Goal: Task Accomplishment & Management: Use online tool/utility

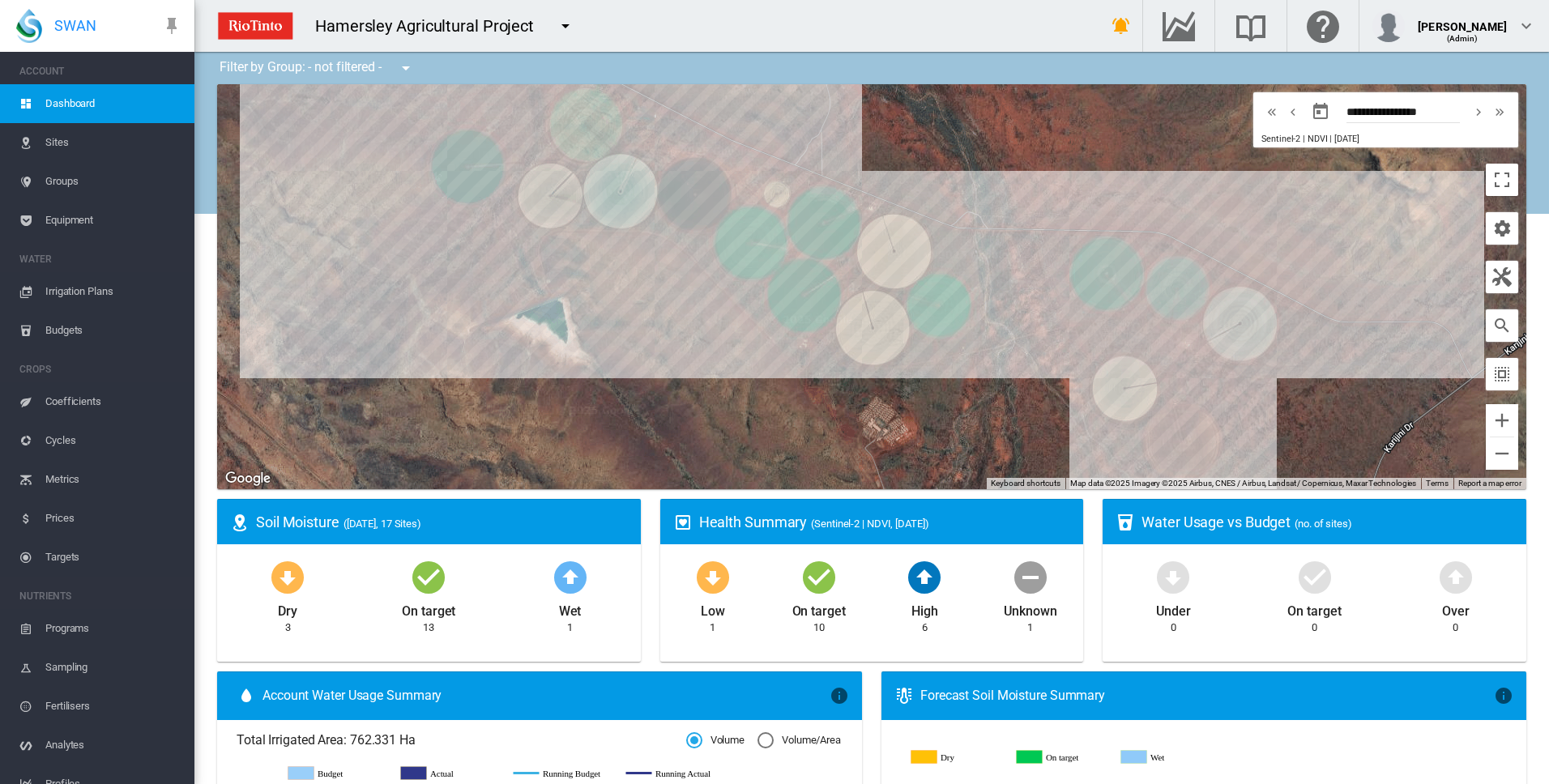
click at [67, 295] on span "Irrigation Plans" at bounding box center [113, 292] width 136 height 39
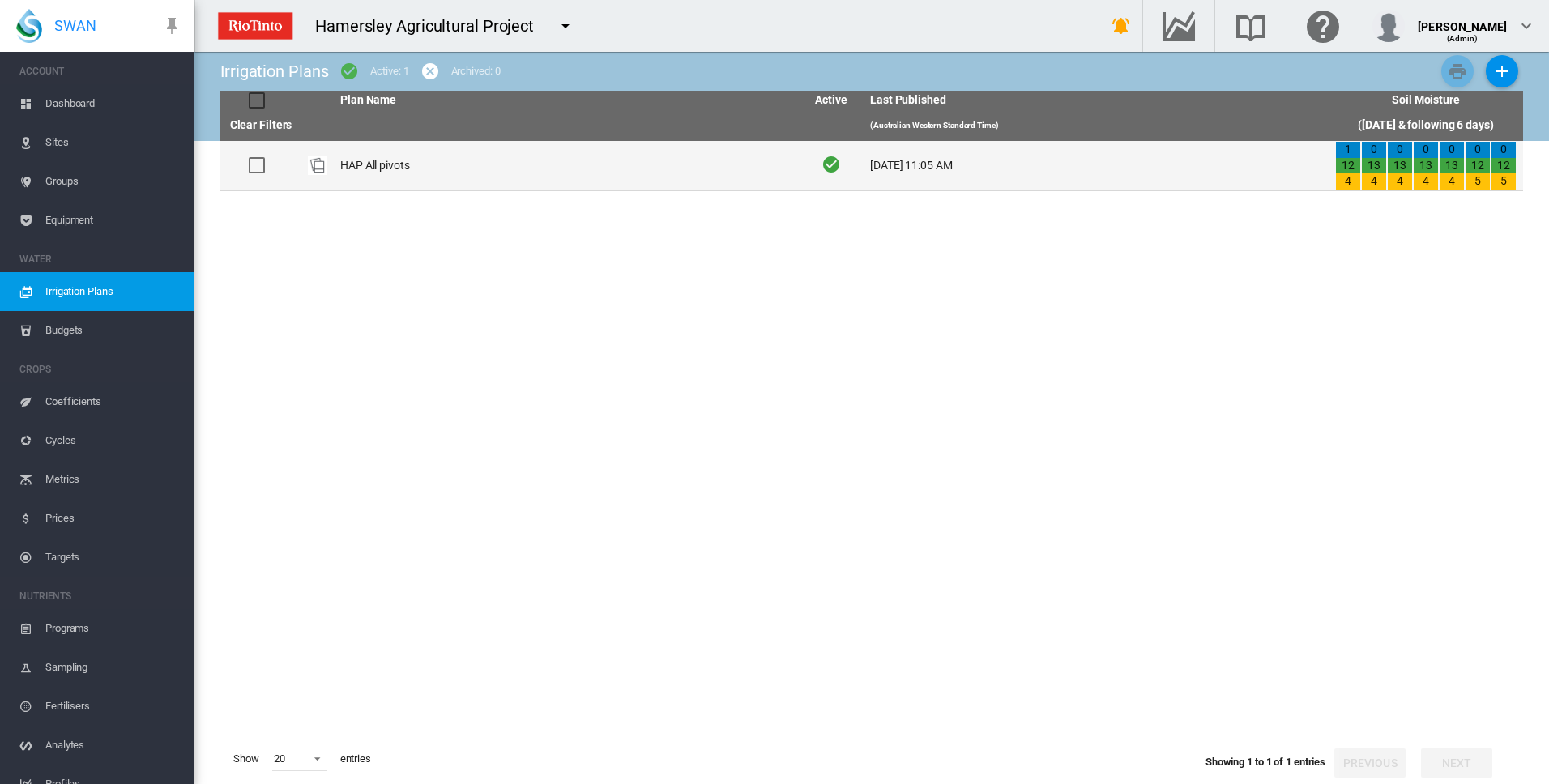
click at [381, 166] on td "HAP All pivots" at bounding box center [566, 165] width 465 height 49
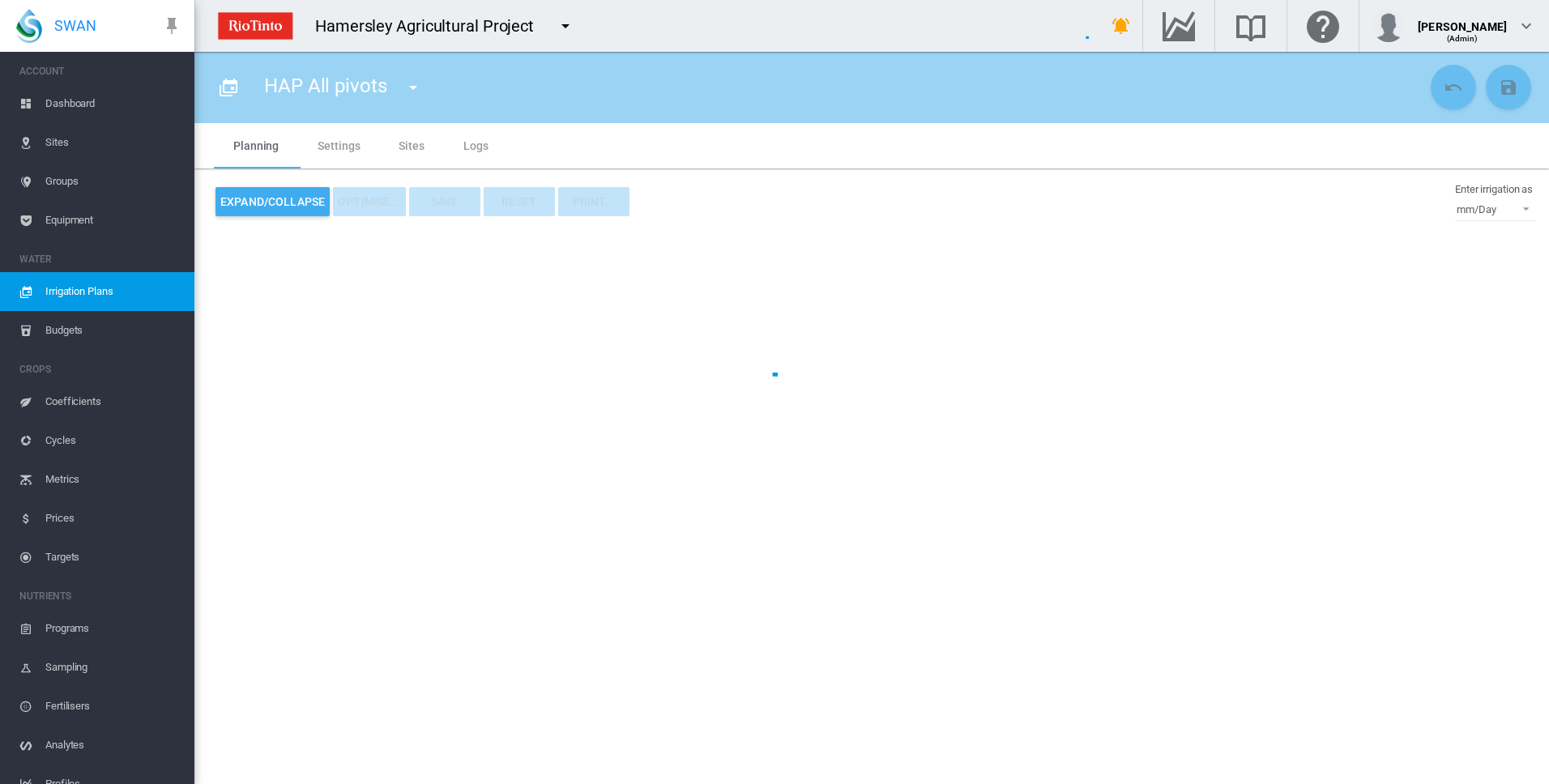
type input "**********"
type input "*"
type input "*****"
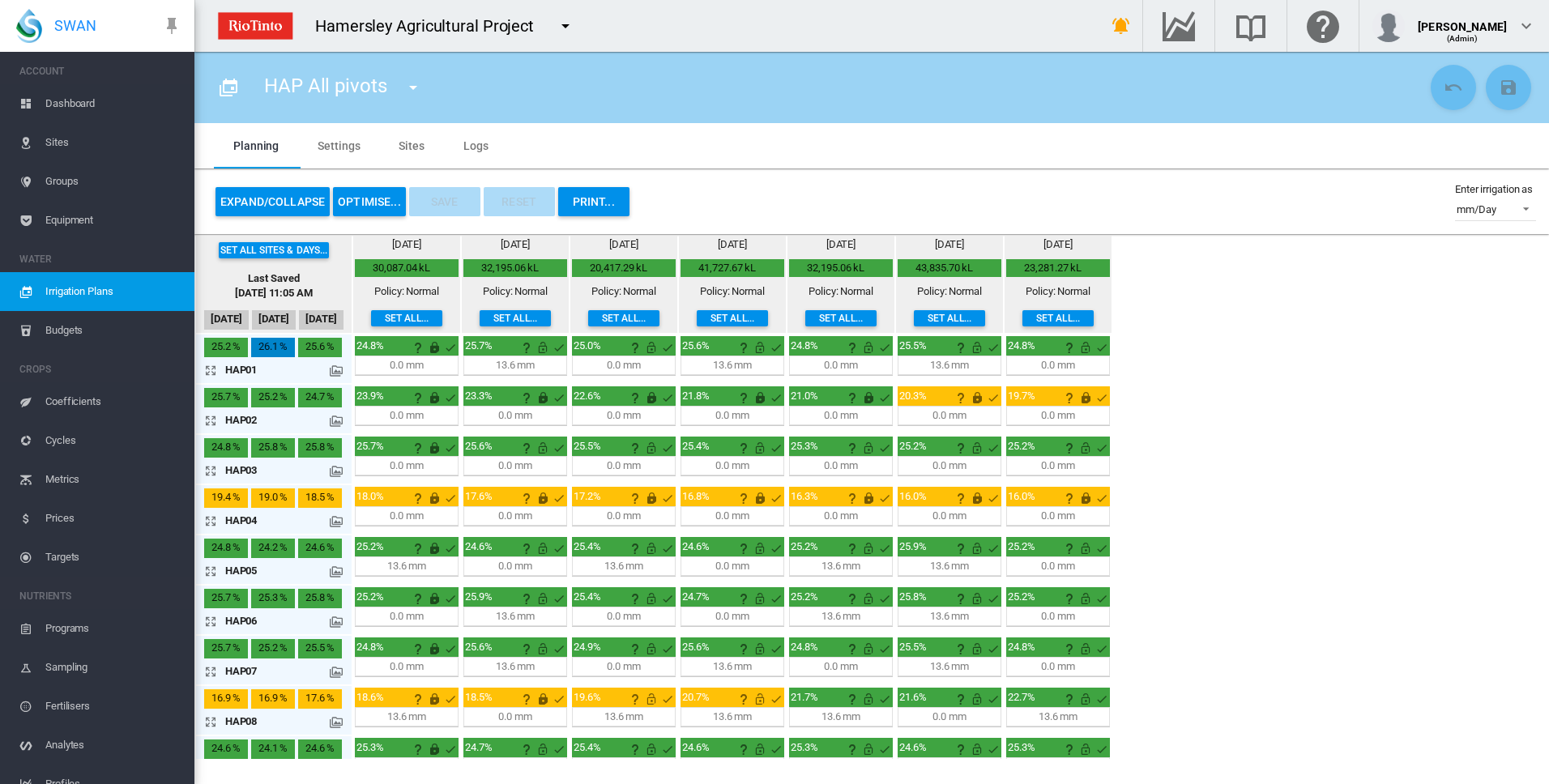
click at [213, 620] on md-icon "icon-arrow-expand" at bounding box center [214, 621] width 20 height 20
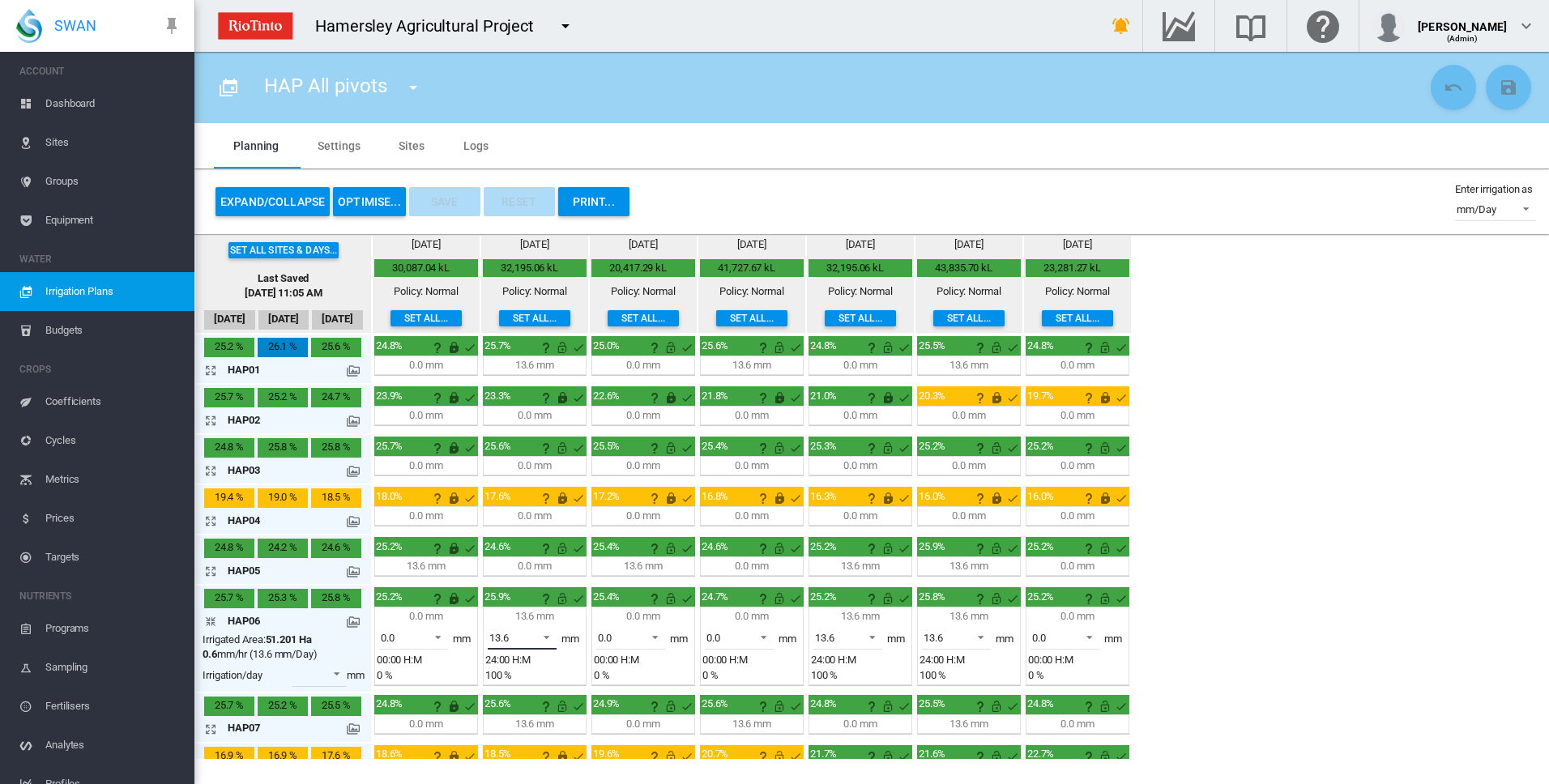
click at [548, 636] on span at bounding box center [542, 636] width 20 height 14
click at [521, 604] on md-option "0.0" at bounding box center [531, 599] width 110 height 39
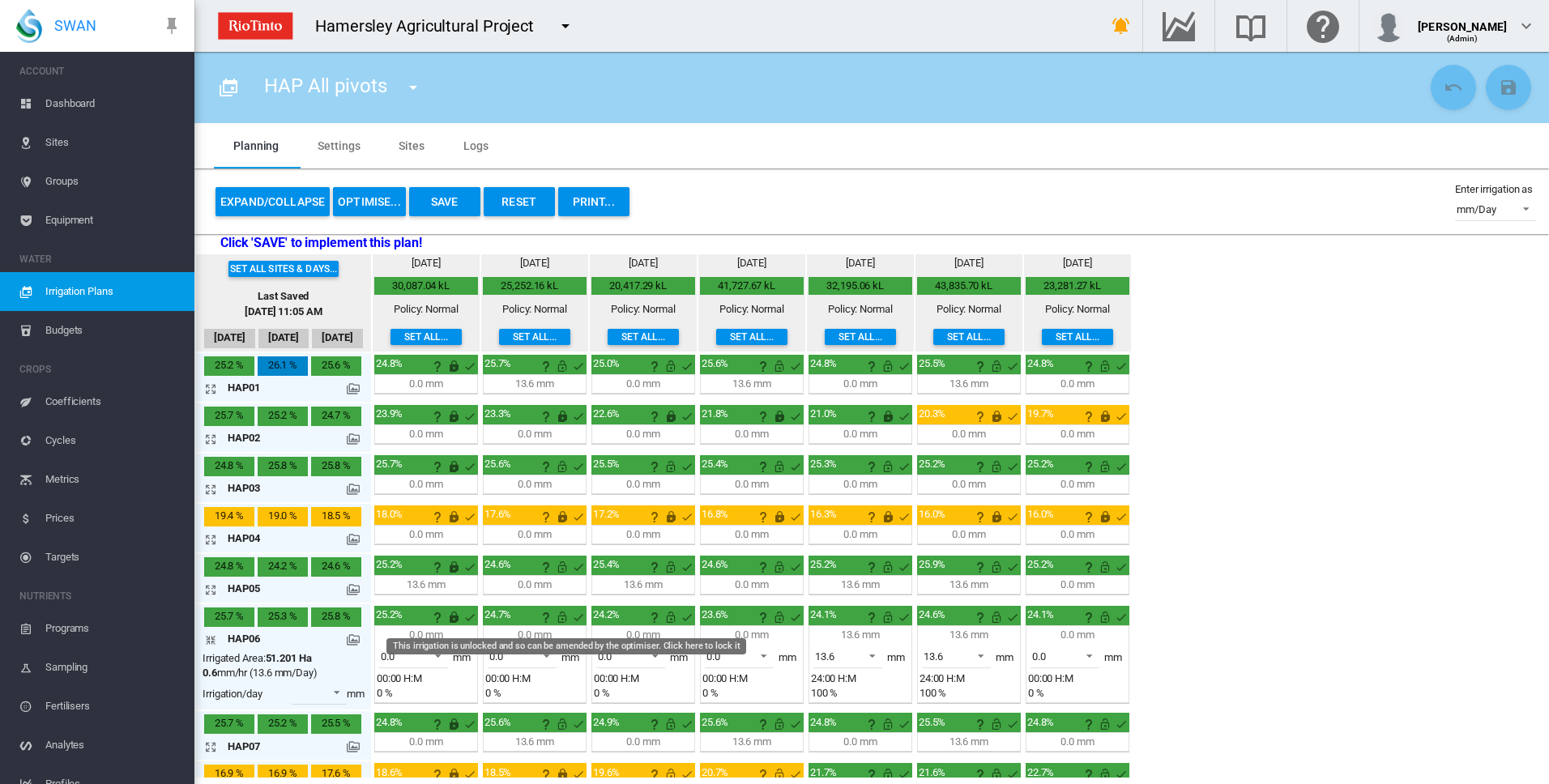
click at [565, 618] on md-icon "This irrigation is unlocked and so can be amended by the optimiser. Click here …" at bounding box center [563, 617] width 20 height 20
click at [208, 639] on md-icon "icon-arrow-collapse" at bounding box center [214, 640] width 20 height 20
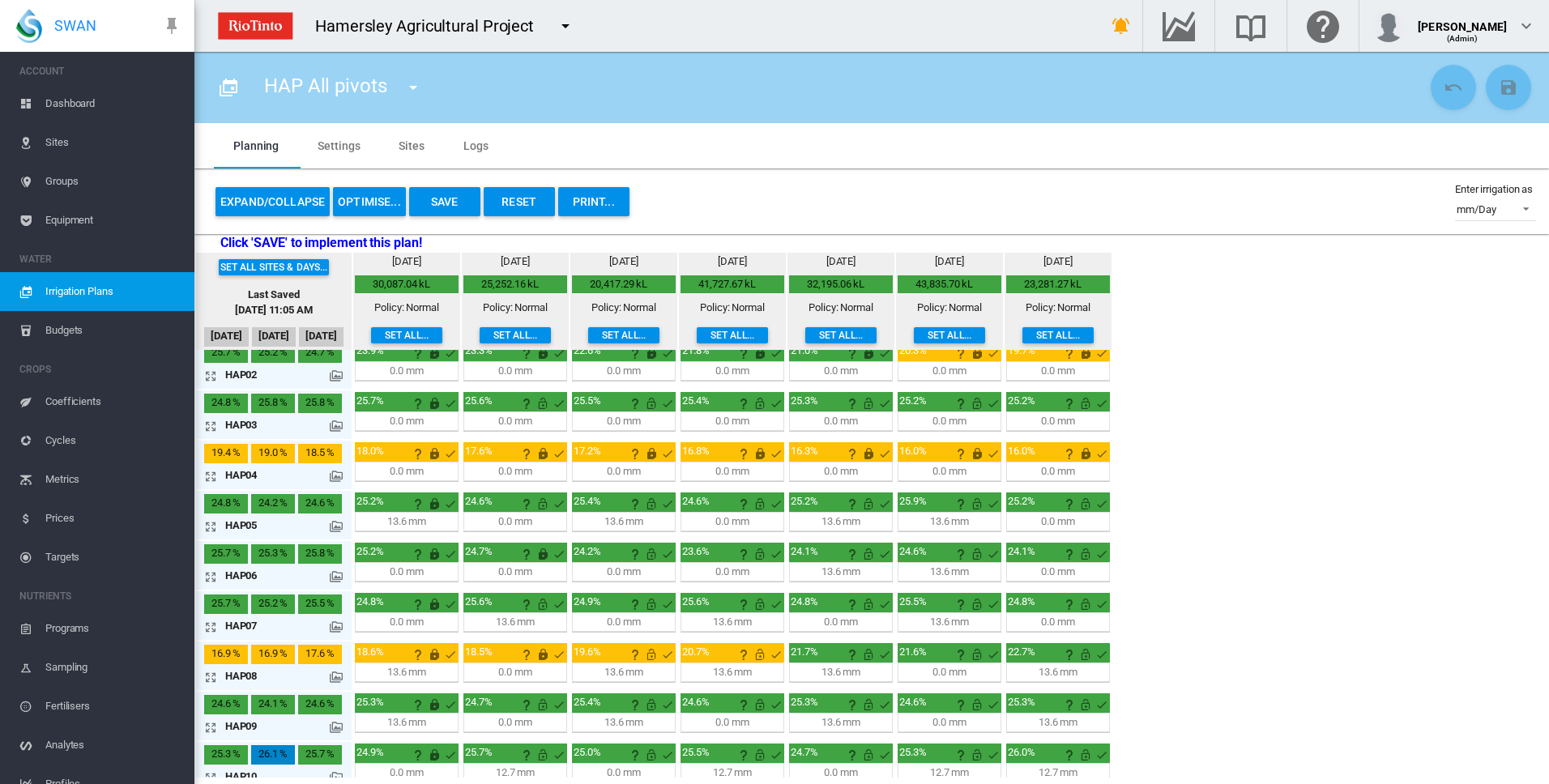
scroll to position [81, 0]
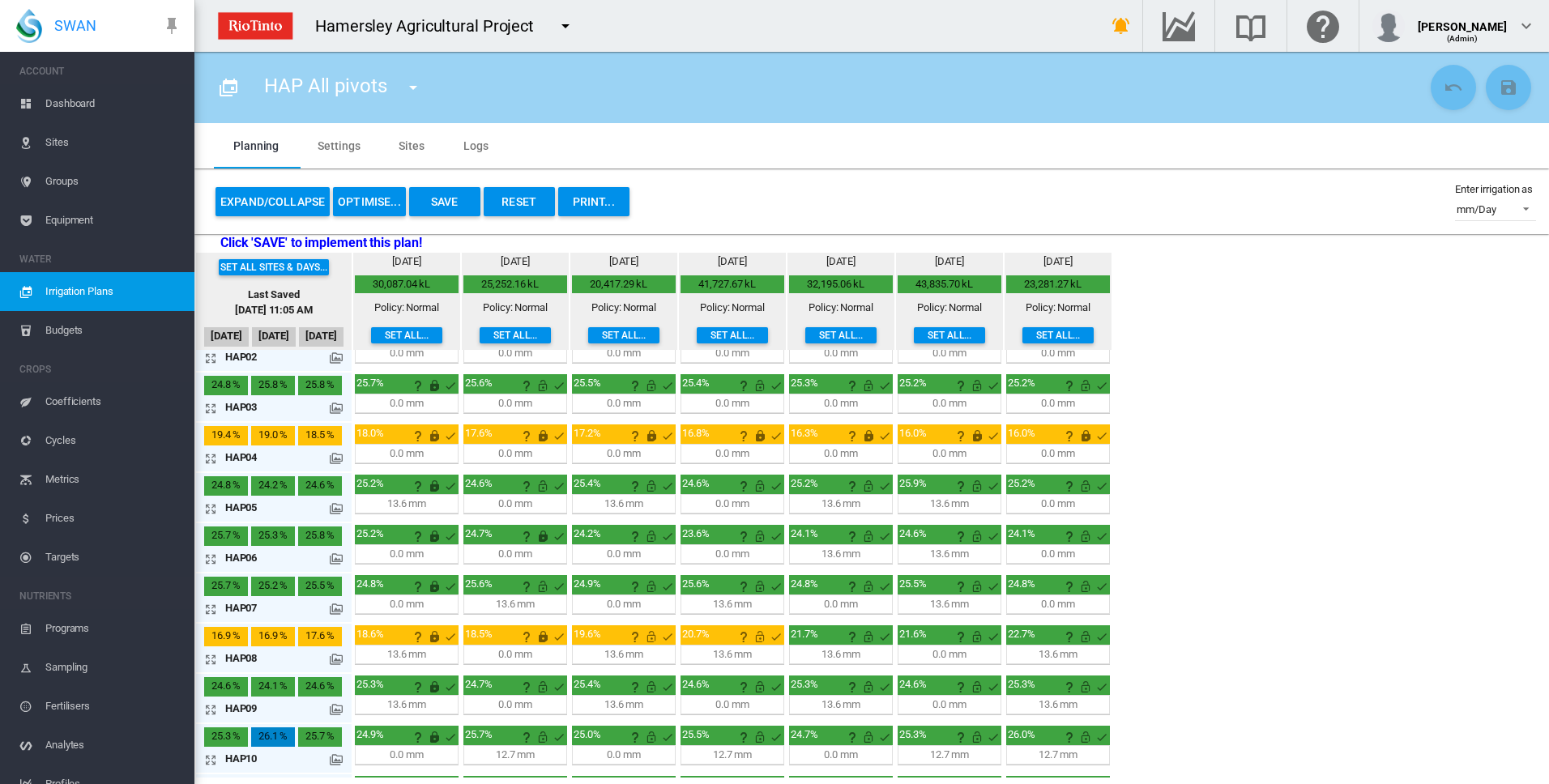
click at [212, 659] on md-icon "icon-arrow-expand" at bounding box center [214, 659] width 20 height 20
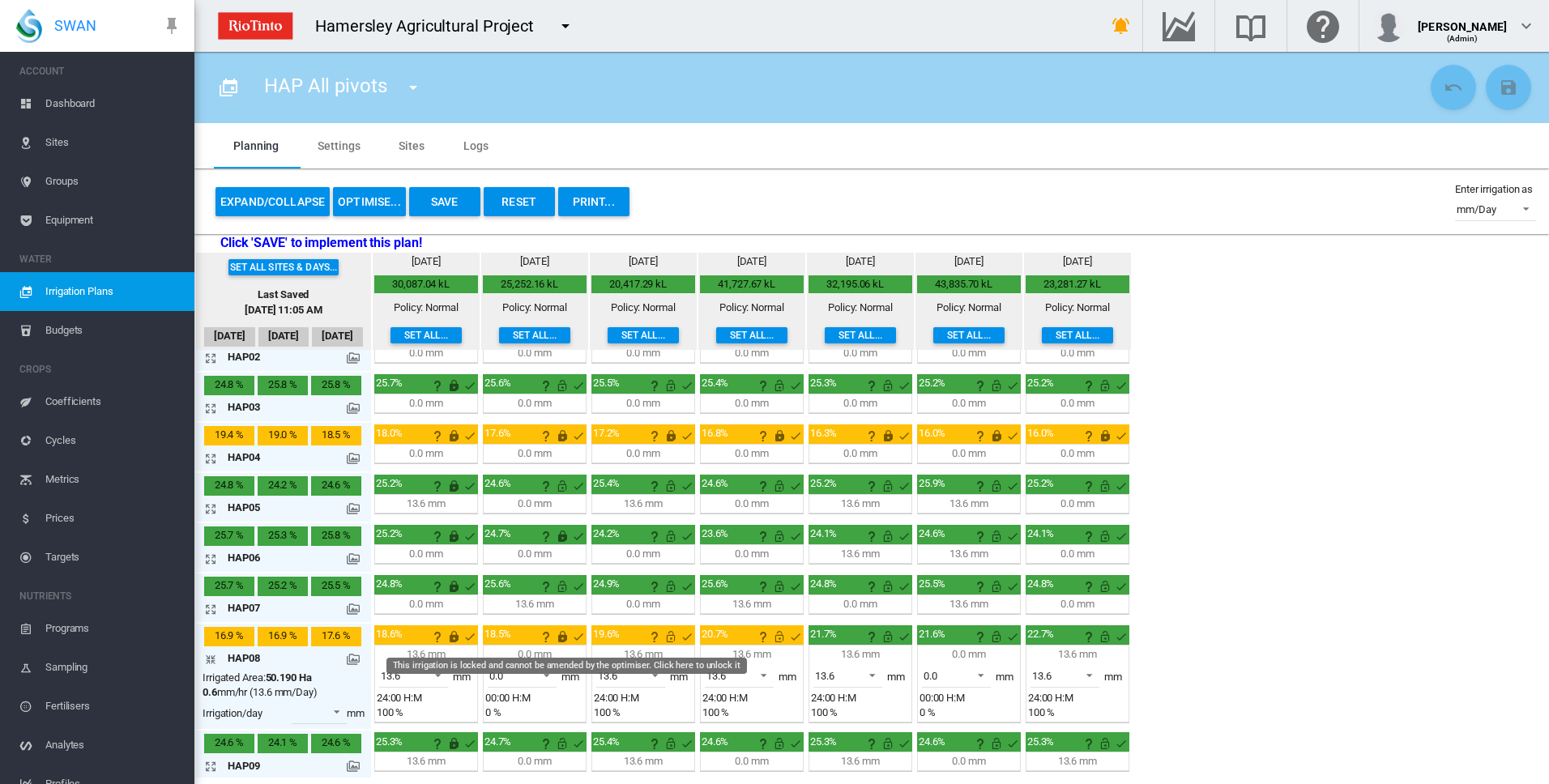
click at [564, 638] on md-icon "This irrigation is locked and cannot be amended by the optimiser. Click here to…" at bounding box center [563, 637] width 20 height 20
click at [212, 660] on md-icon "icon-arrow-collapse" at bounding box center [214, 659] width 20 height 20
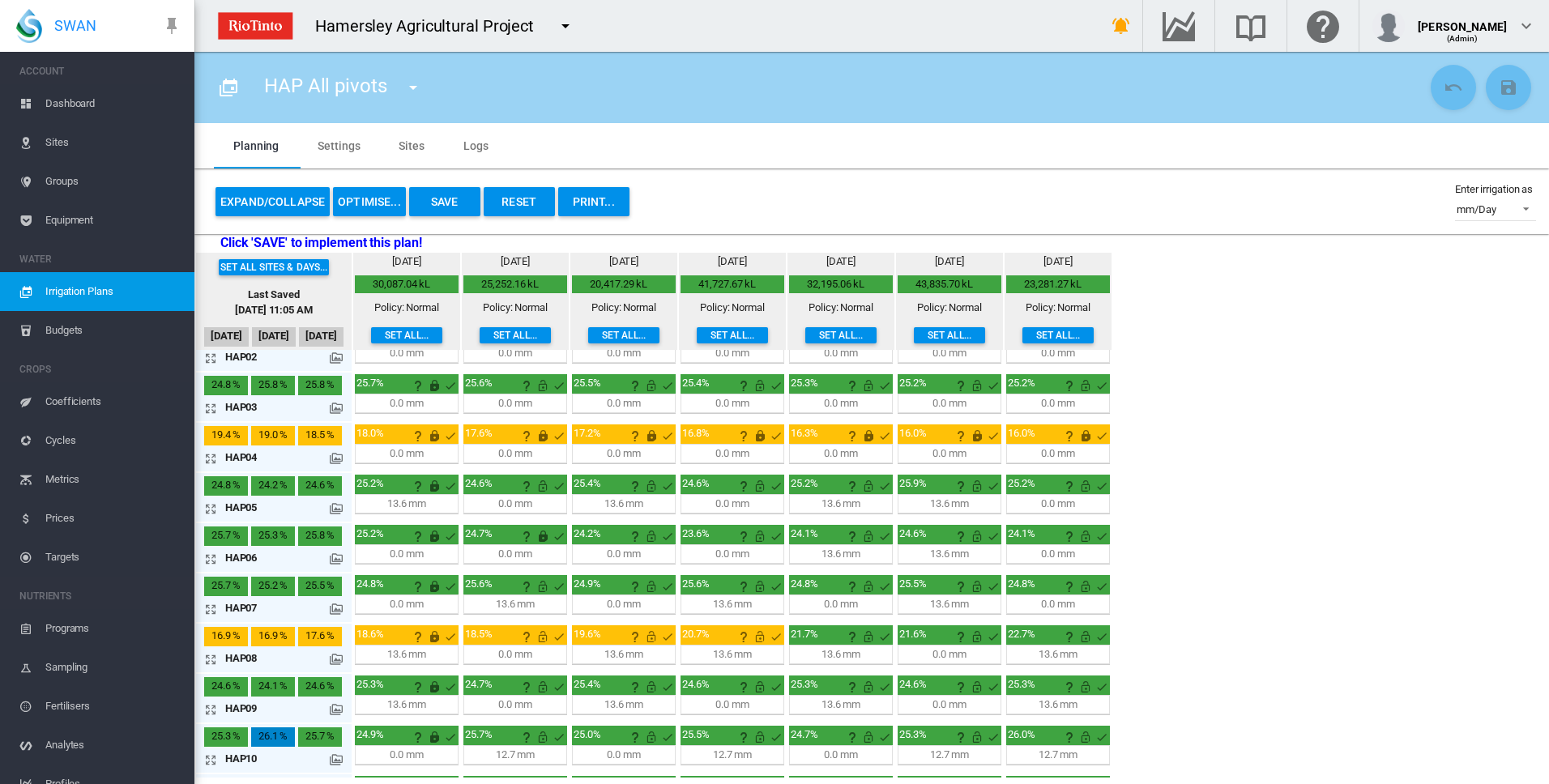
click at [214, 758] on md-icon "icon-arrow-expand" at bounding box center [214, 760] width 20 height 20
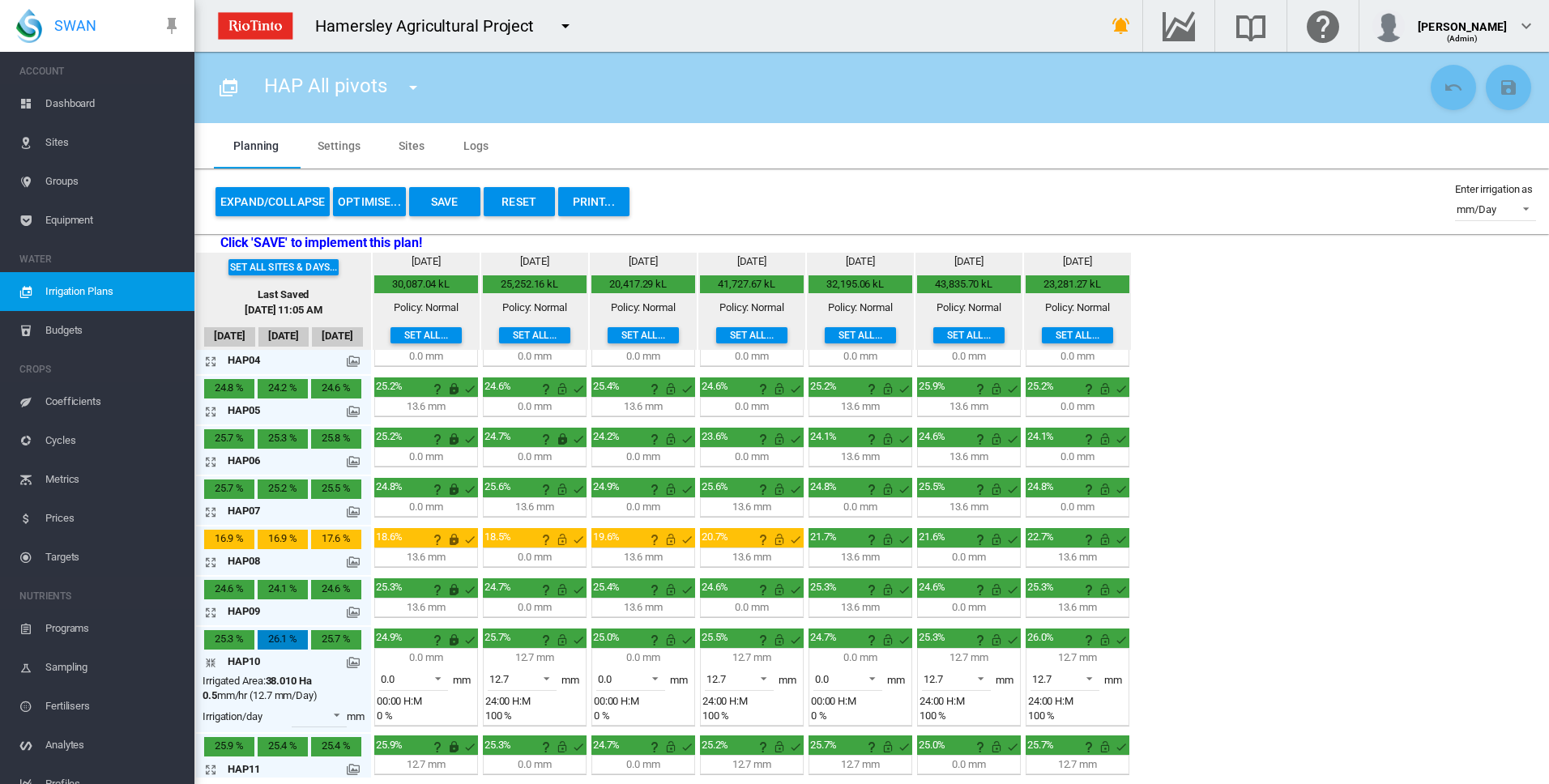
scroll to position [243, 0]
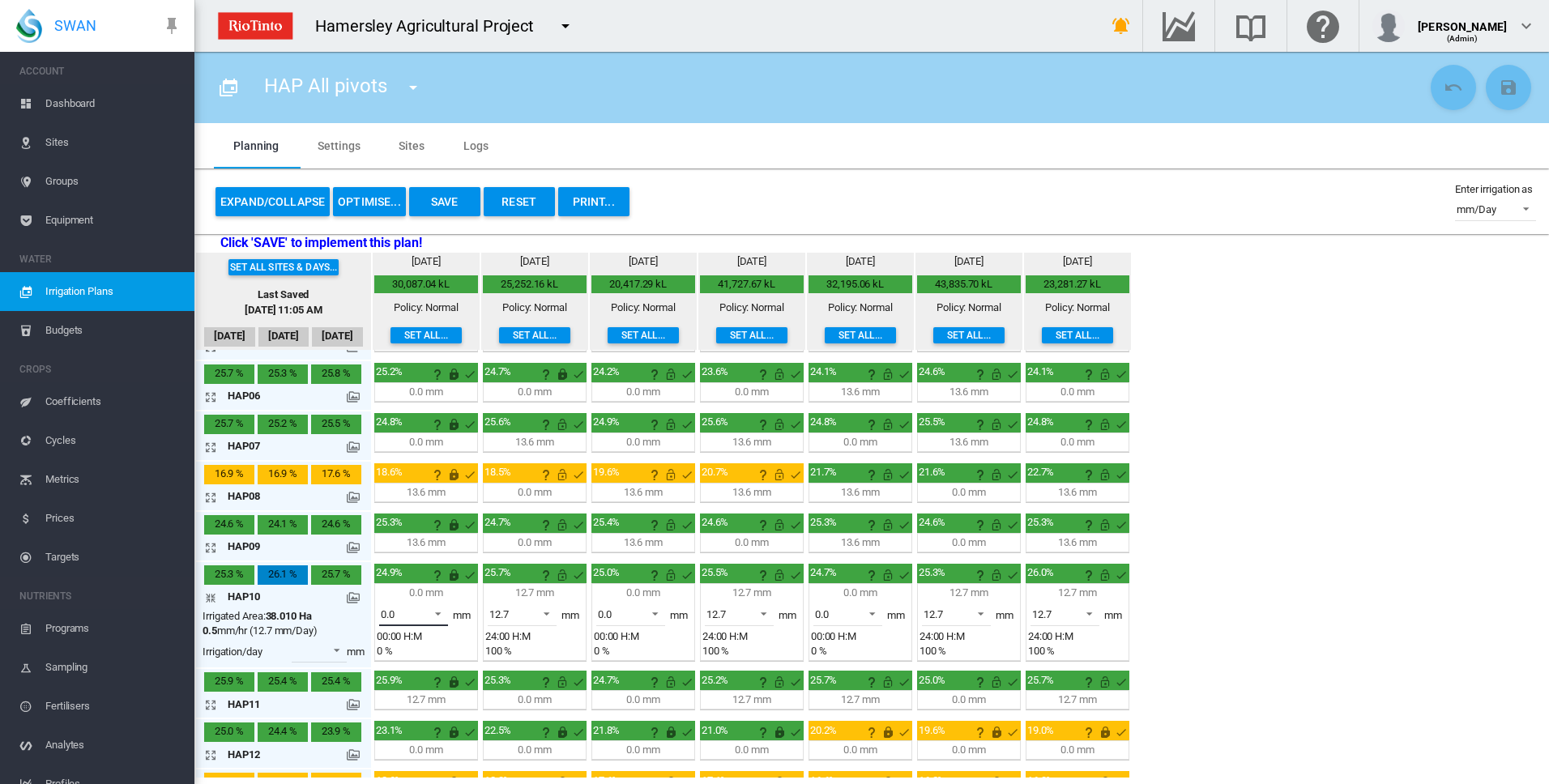
click at [440, 612] on span at bounding box center [433, 613] width 20 height 14
click at [422, 662] on md-option "12.7" at bounding box center [423, 653] width 110 height 39
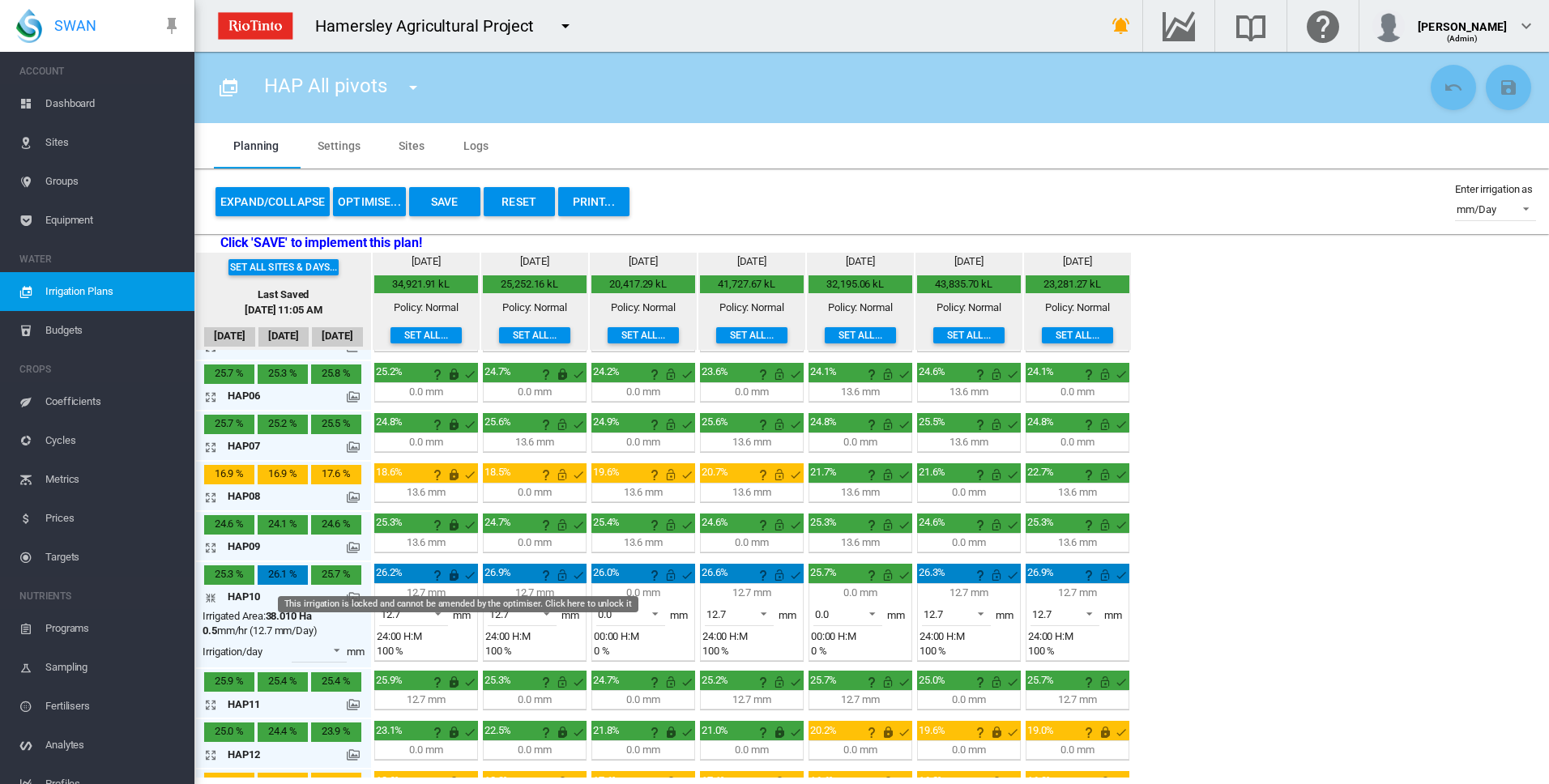
click at [455, 580] on md-icon "This irrigation is locked and cannot be amended by the optimiser. Click here to…" at bounding box center [454, 575] width 20 height 20
click at [456, 573] on md-icon "This irrigation is unlocked and so can be amended by the optimiser. Click here …" at bounding box center [454, 575] width 20 height 20
click at [545, 612] on span at bounding box center [542, 613] width 20 height 14
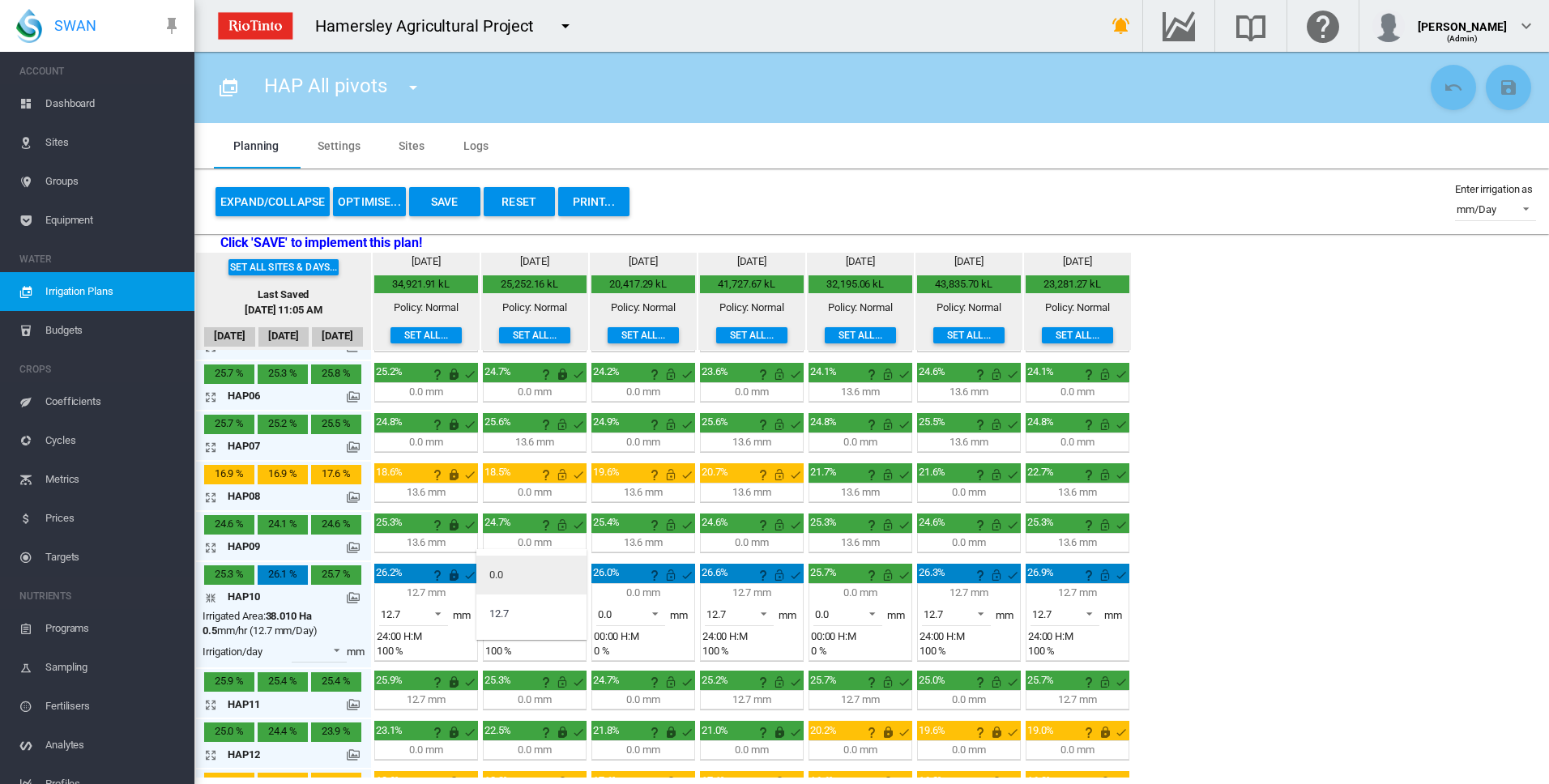
click at [533, 580] on md-option "0.0" at bounding box center [531, 575] width 110 height 39
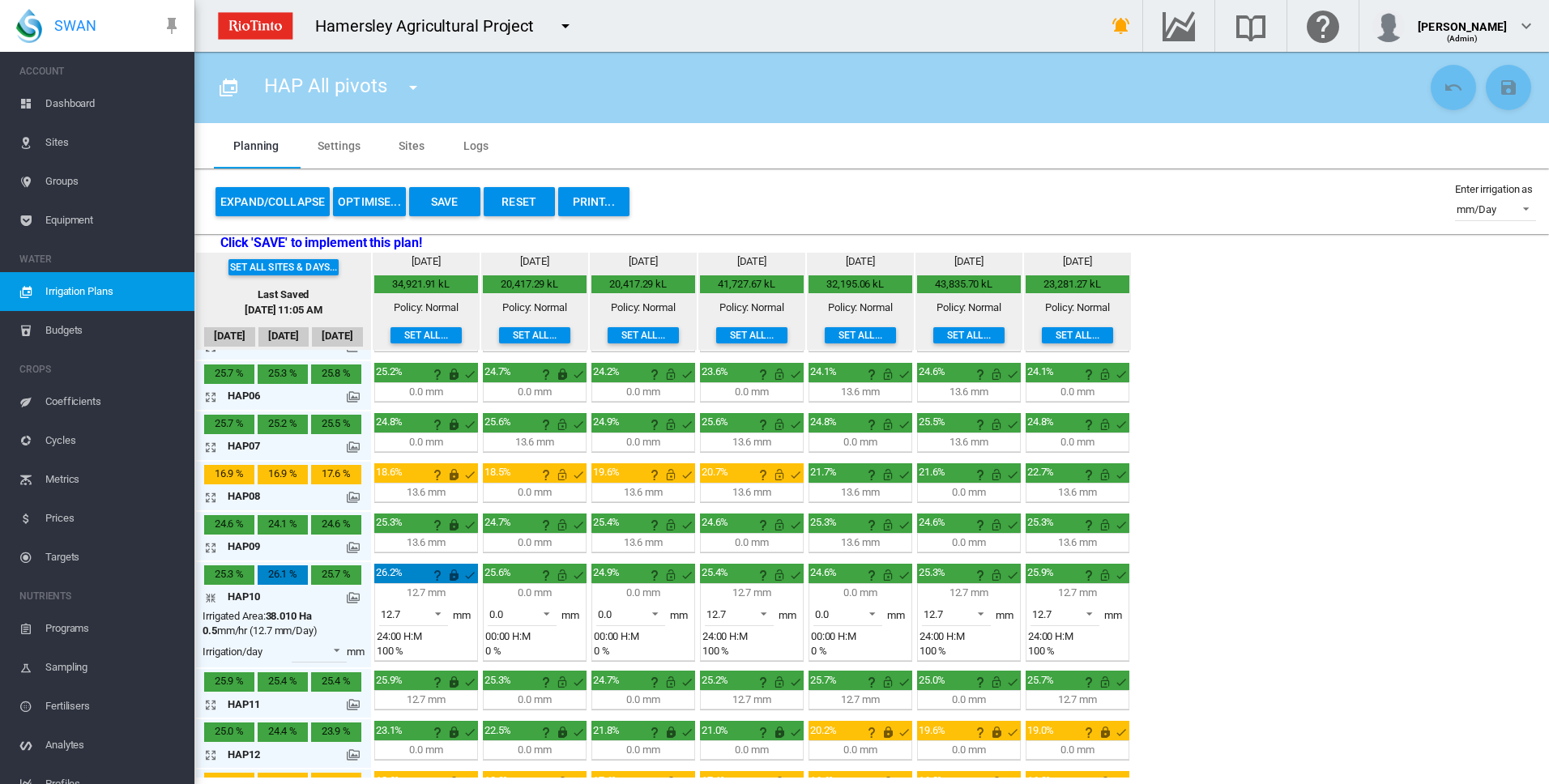
click at [208, 596] on md-icon "icon-arrow-collapse" at bounding box center [214, 598] width 20 height 20
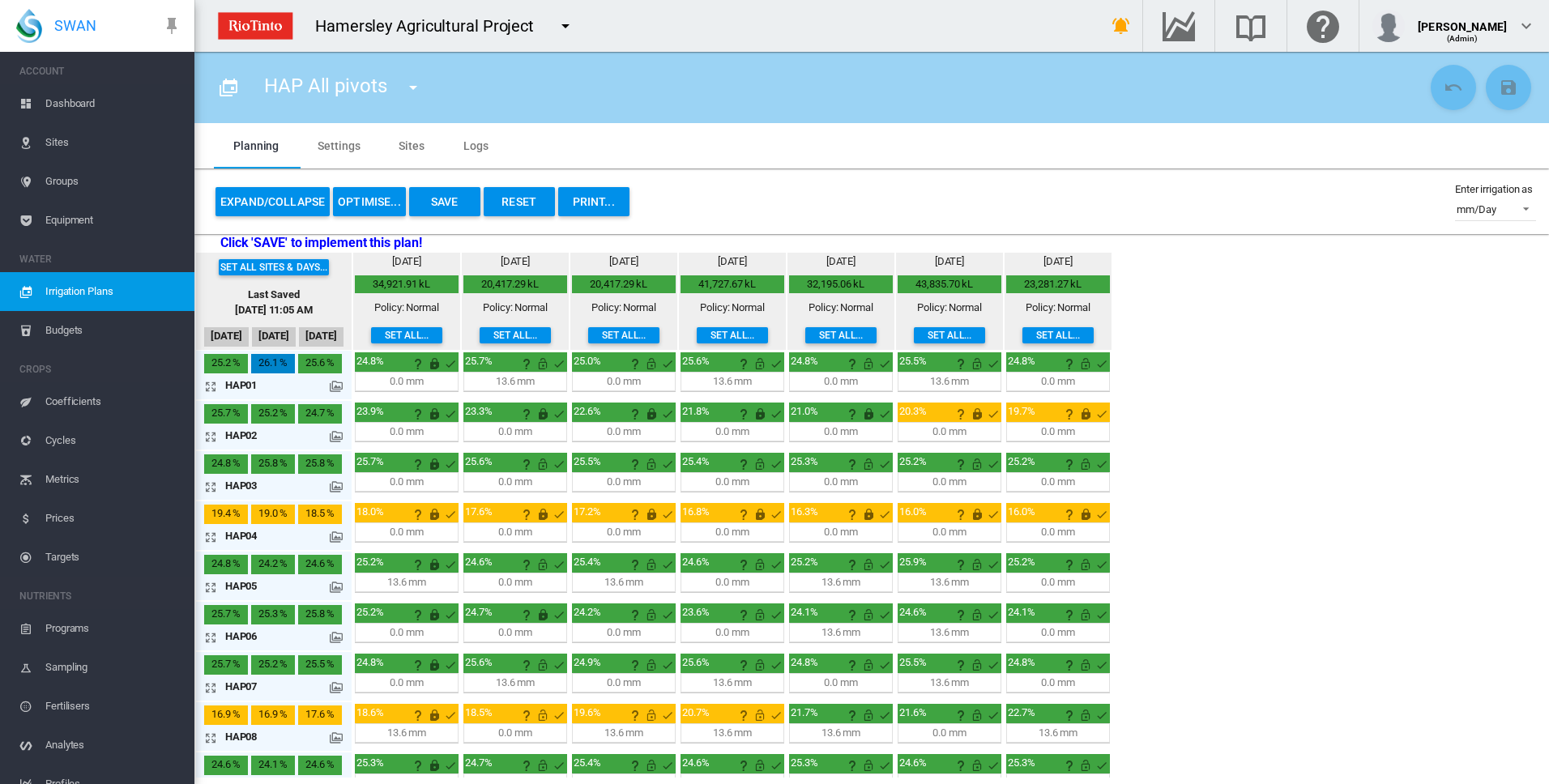
scroll to position [0, 0]
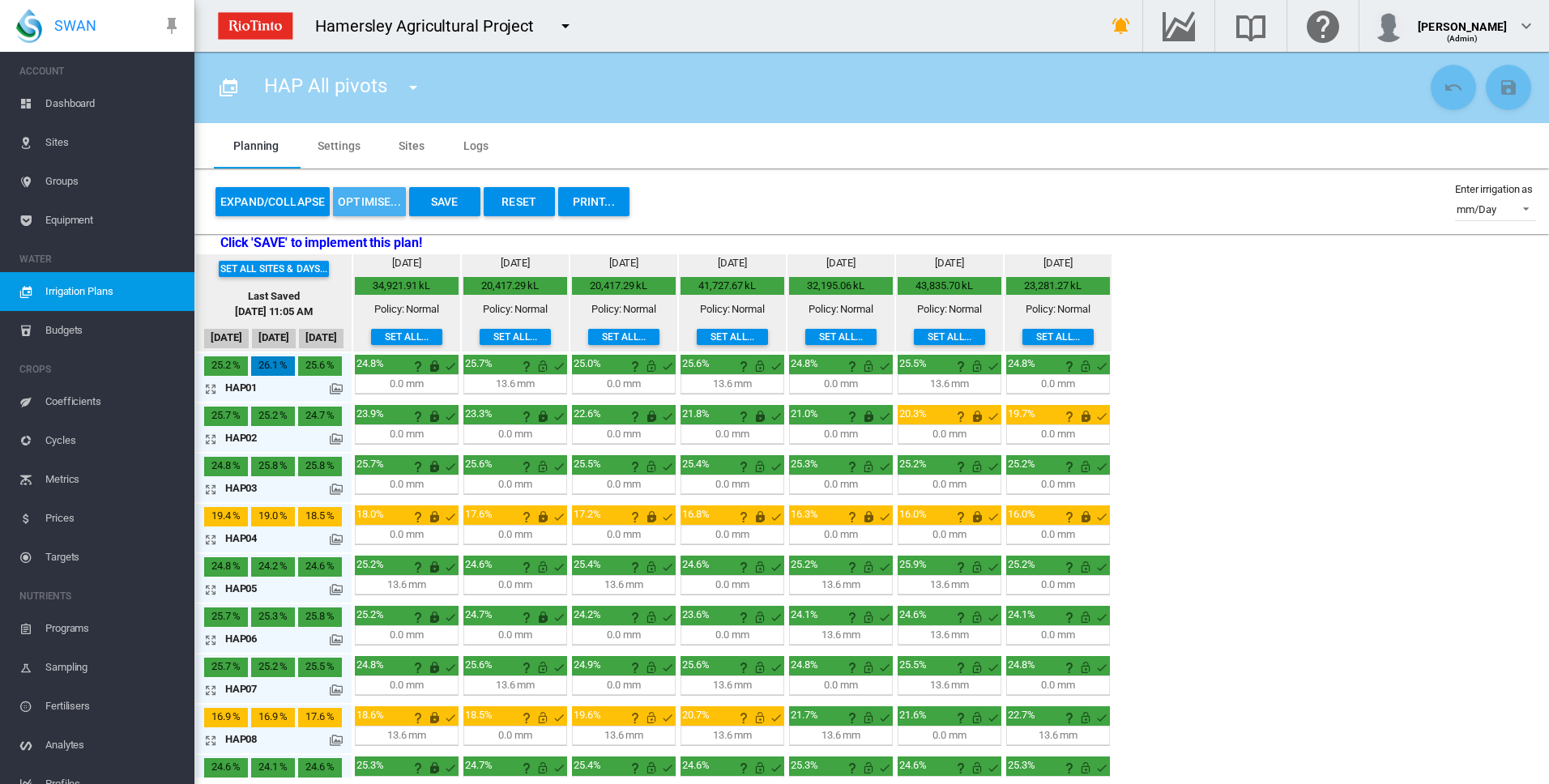
click at [362, 202] on button "OPTIMISE..." at bounding box center [370, 202] width 73 height 29
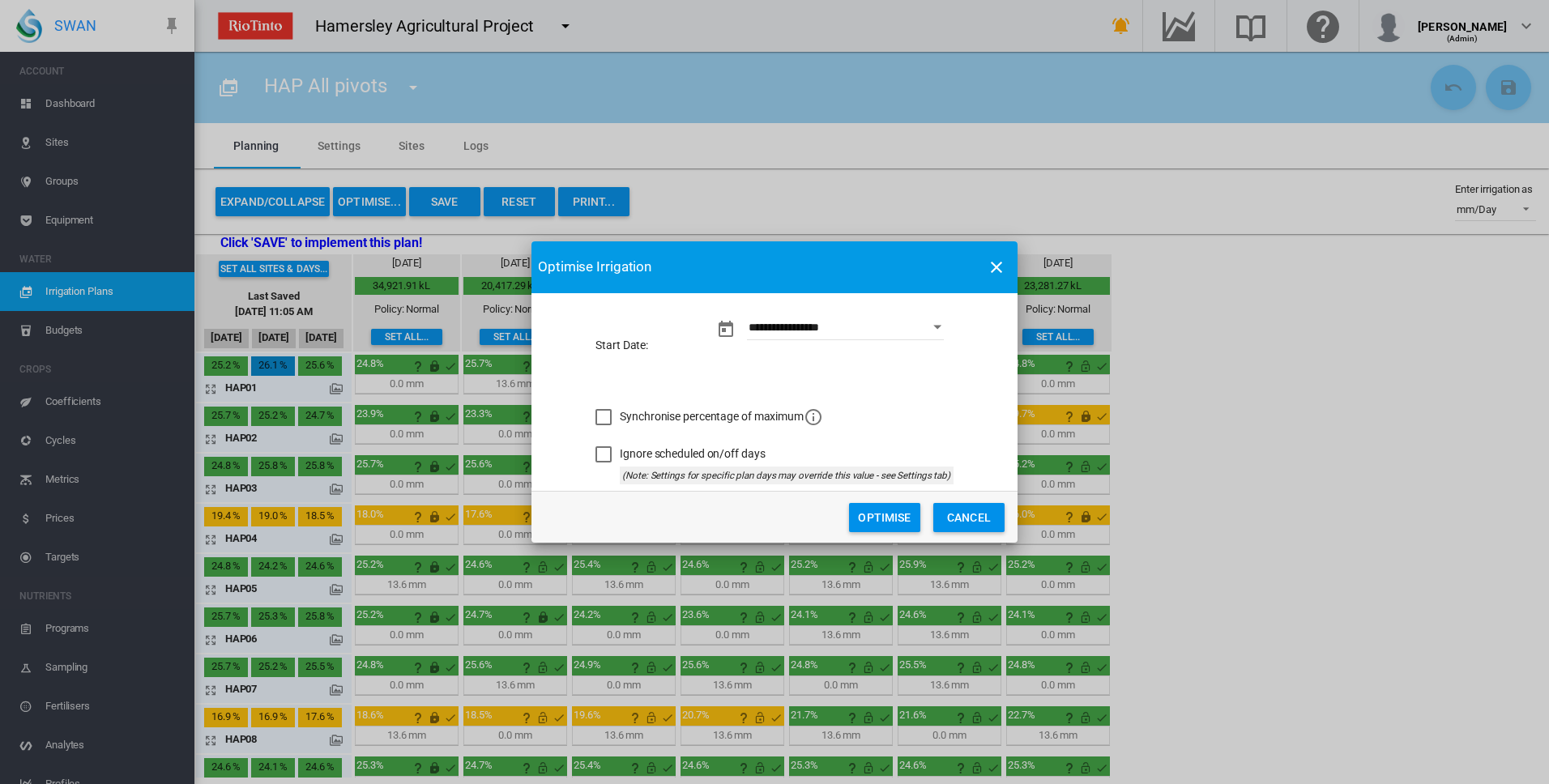
click at [888, 521] on button "Optimise" at bounding box center [885, 517] width 71 height 29
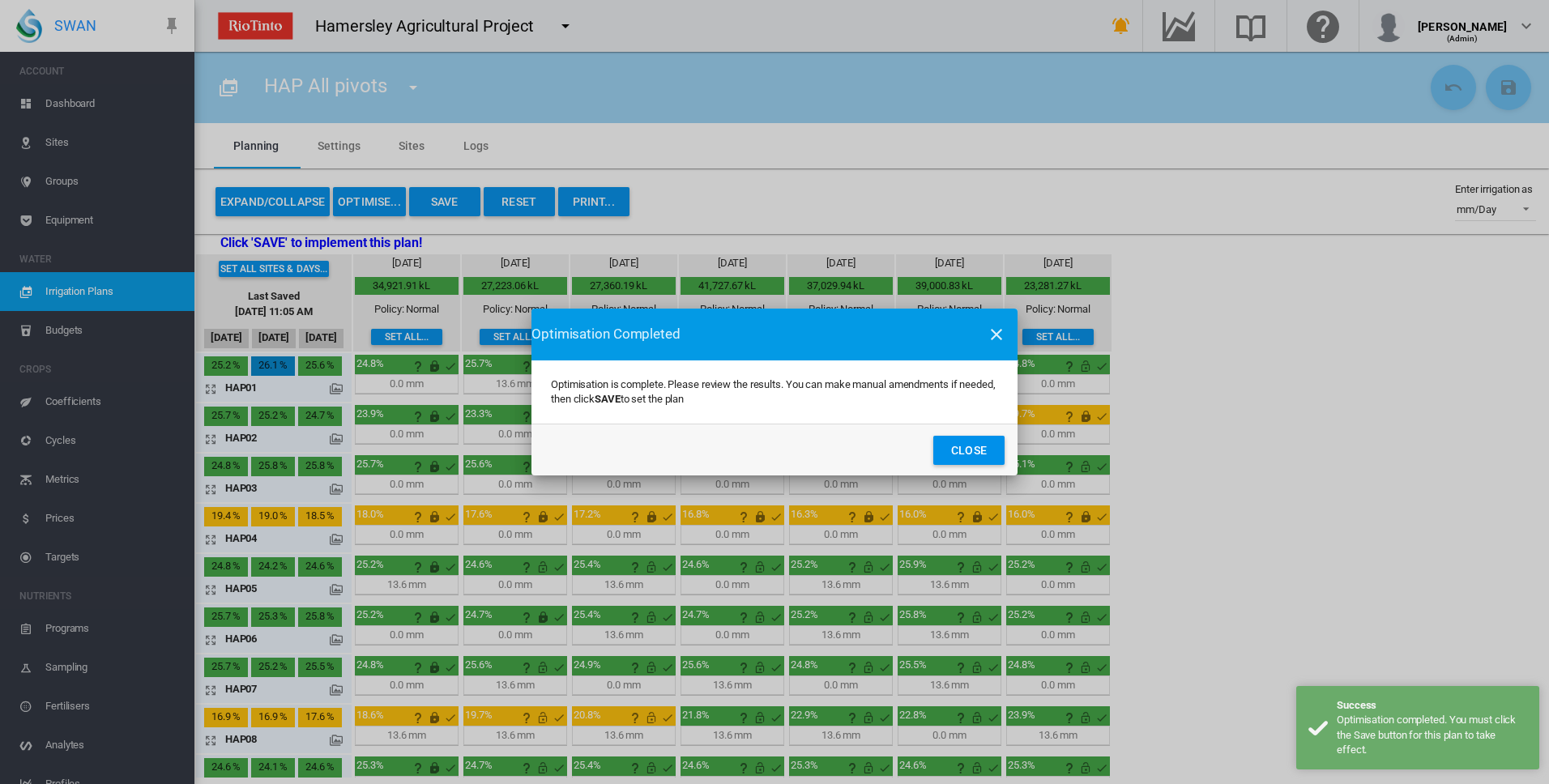
click at [983, 452] on button "Close" at bounding box center [969, 450] width 71 height 29
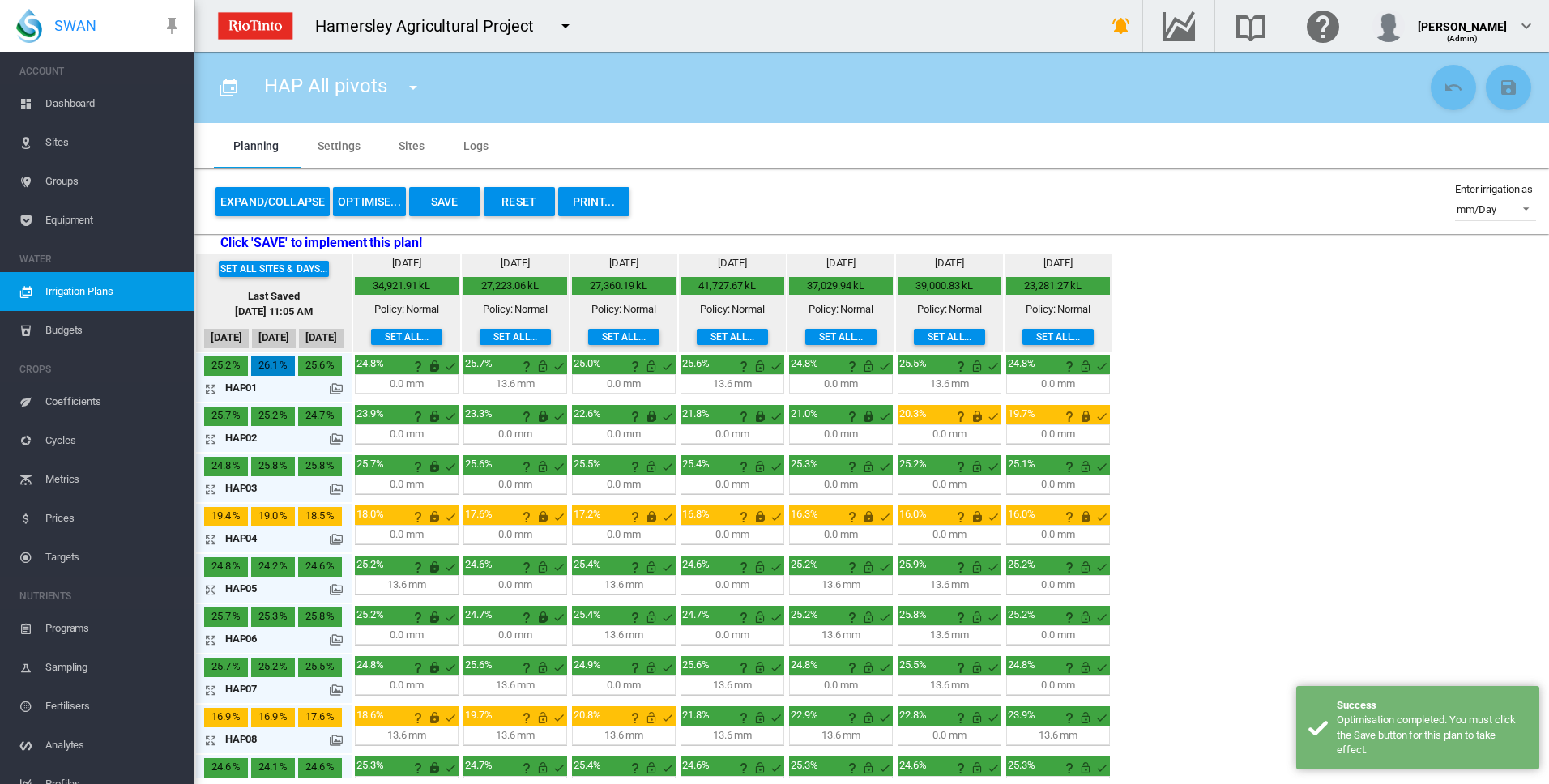
click at [450, 194] on button "Save" at bounding box center [445, 202] width 71 height 29
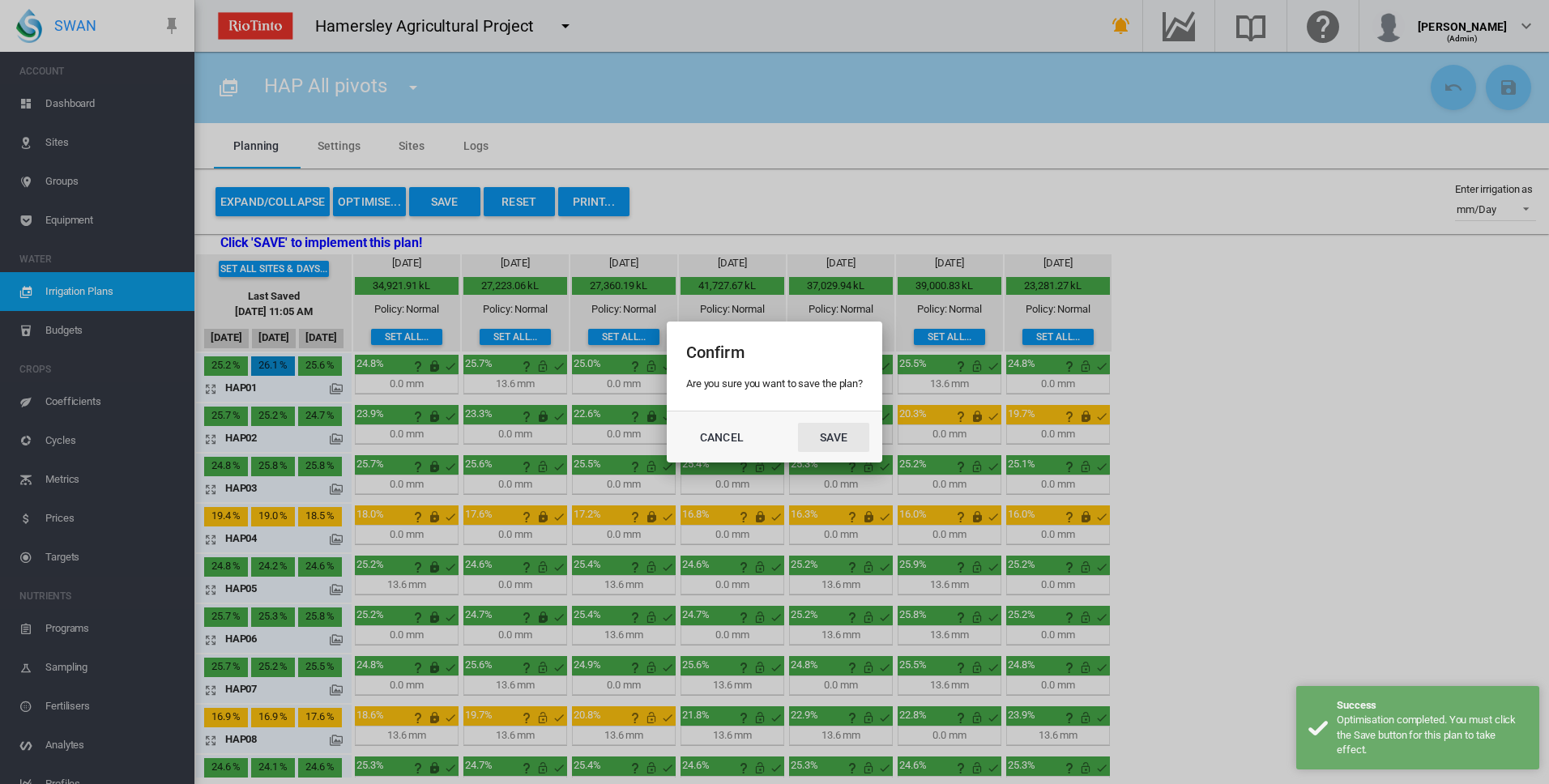
click at [827, 436] on button "Save" at bounding box center [833, 437] width 71 height 29
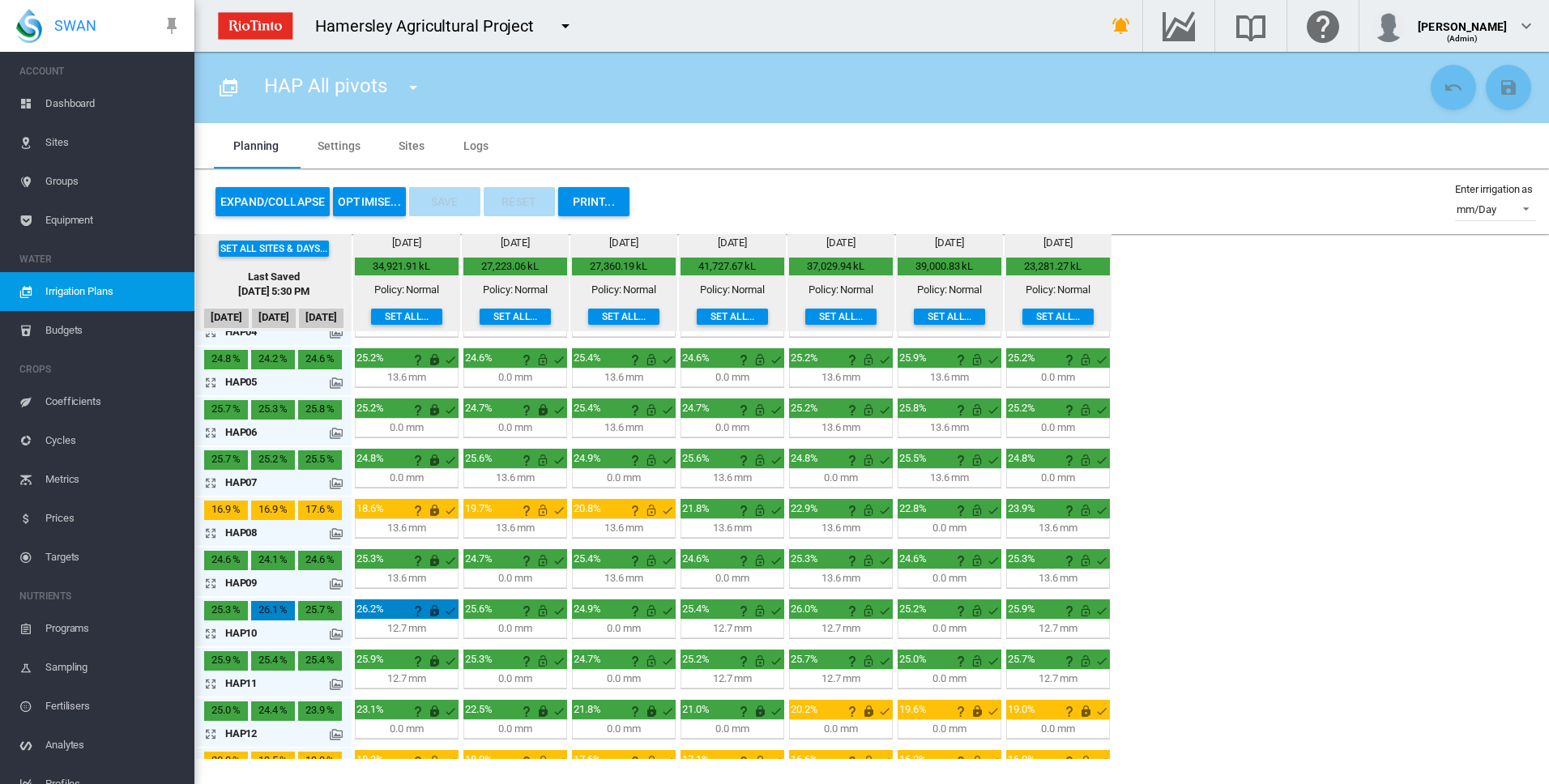
scroll to position [243, 0]
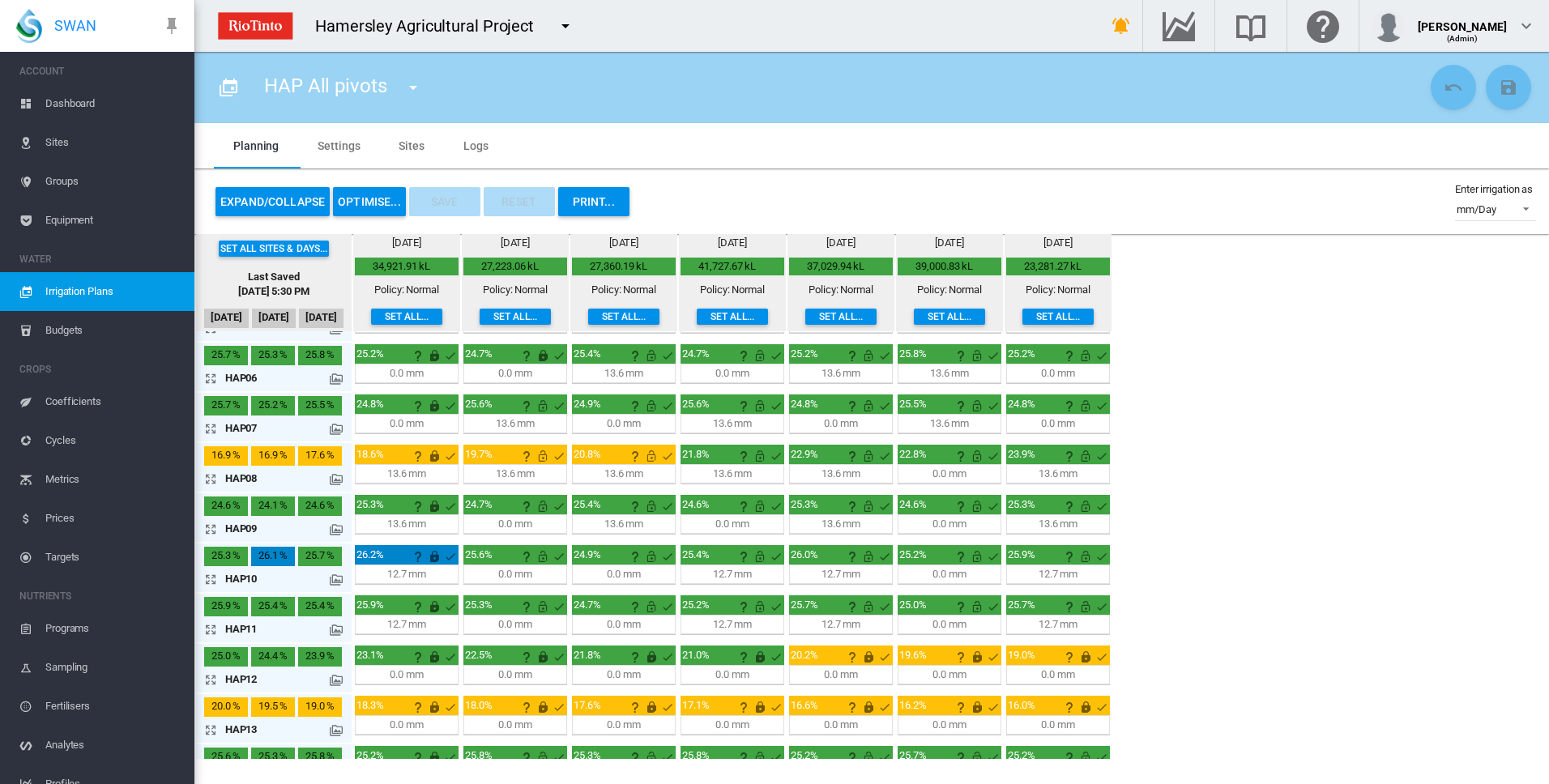
click at [212, 478] on md-icon "icon-arrow-expand" at bounding box center [214, 479] width 20 height 20
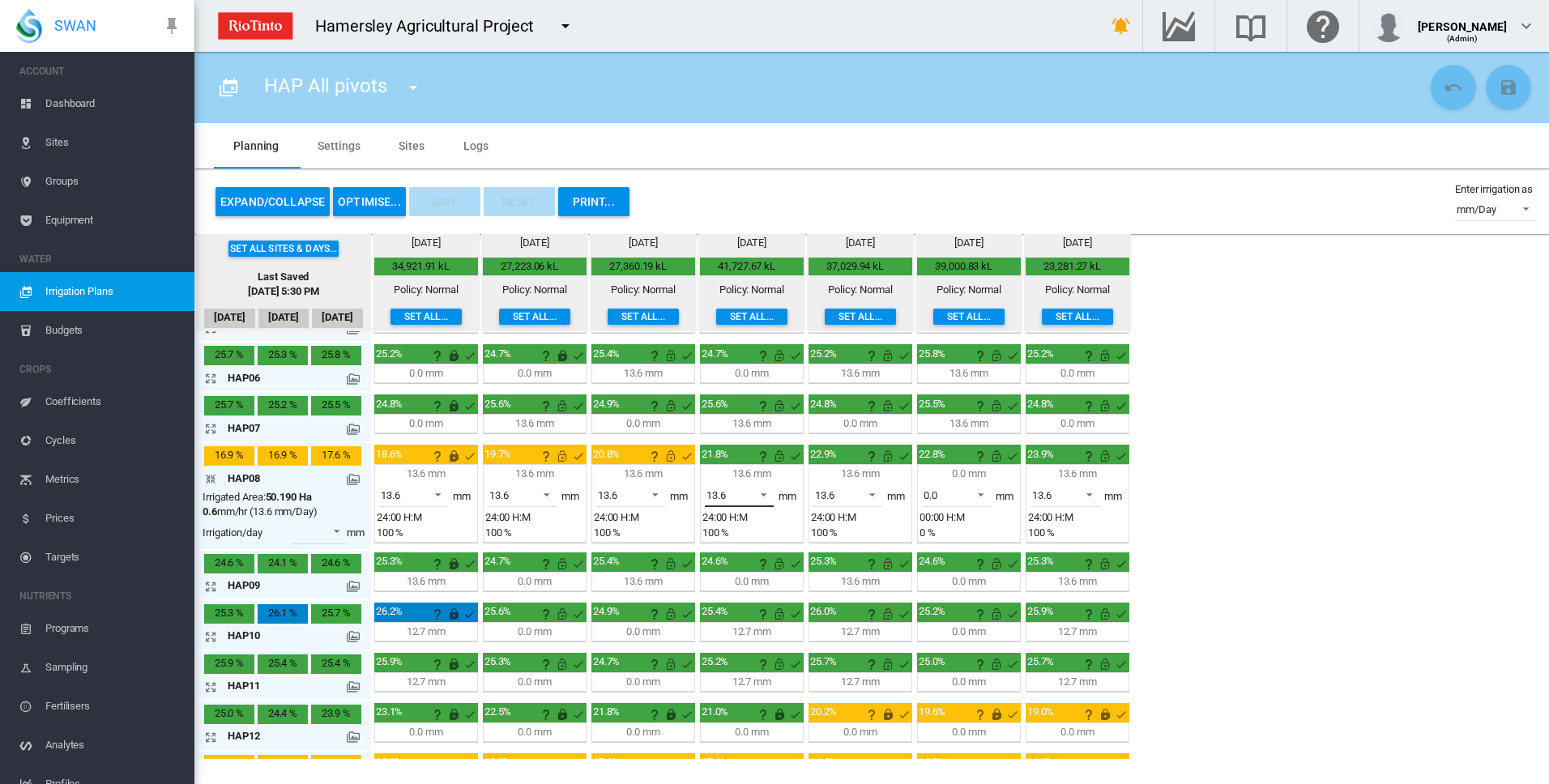
click at [766, 494] on span at bounding box center [759, 493] width 20 height 14
click at [756, 462] on md-option "0.0" at bounding box center [748, 457] width 110 height 39
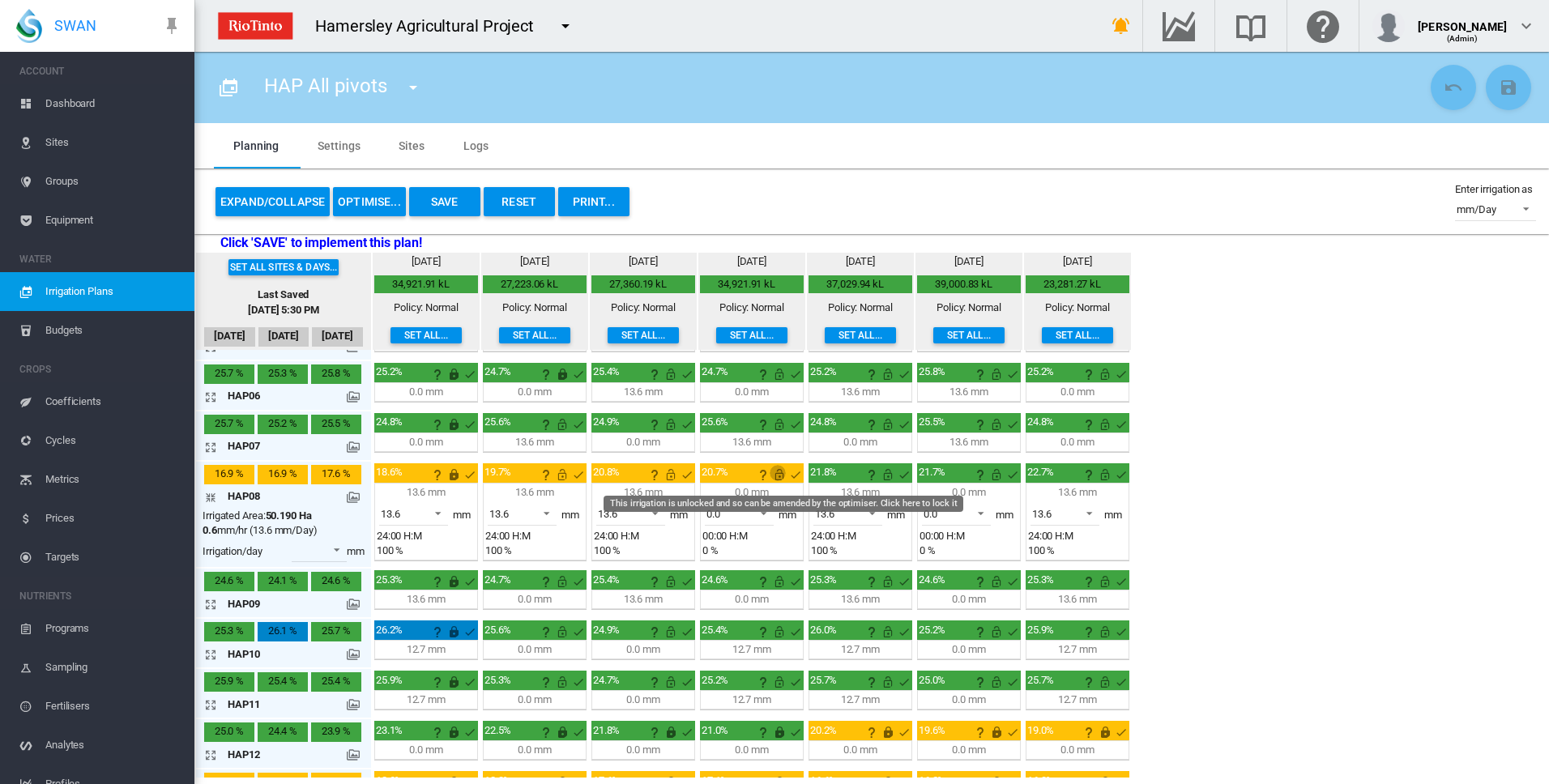
click at [781, 476] on md-icon "This irrigation is unlocked and so can be amended by the optimiser. Click here …" at bounding box center [780, 475] width 20 height 20
click at [209, 501] on md-icon "icon-arrow-collapse" at bounding box center [214, 497] width 20 height 20
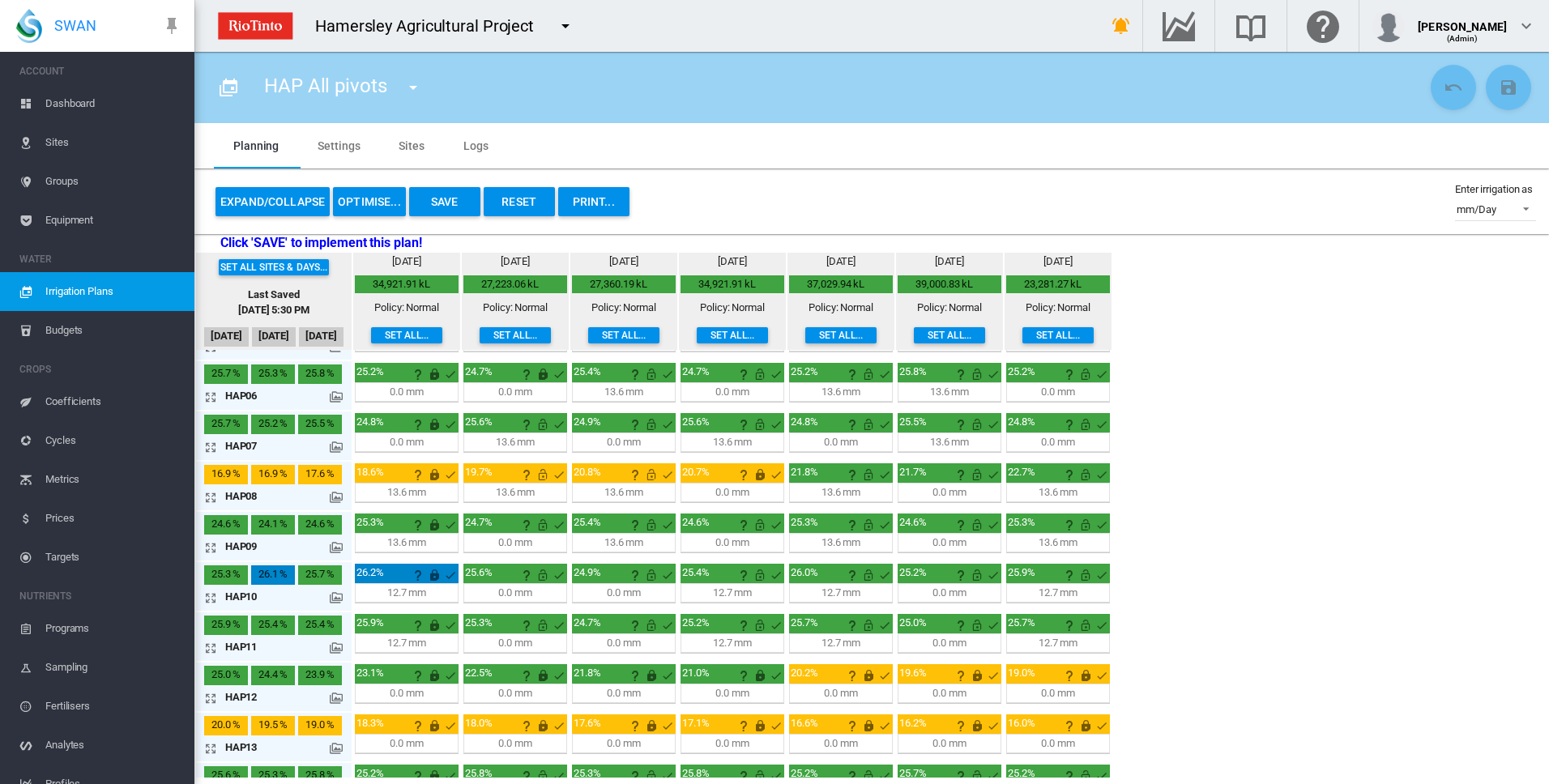
drag, startPoint x: 213, startPoint y: 394, endPoint x: 234, endPoint y: 403, distance: 22.8
click at [213, 394] on md-icon "icon-arrow-expand" at bounding box center [214, 397] width 20 height 20
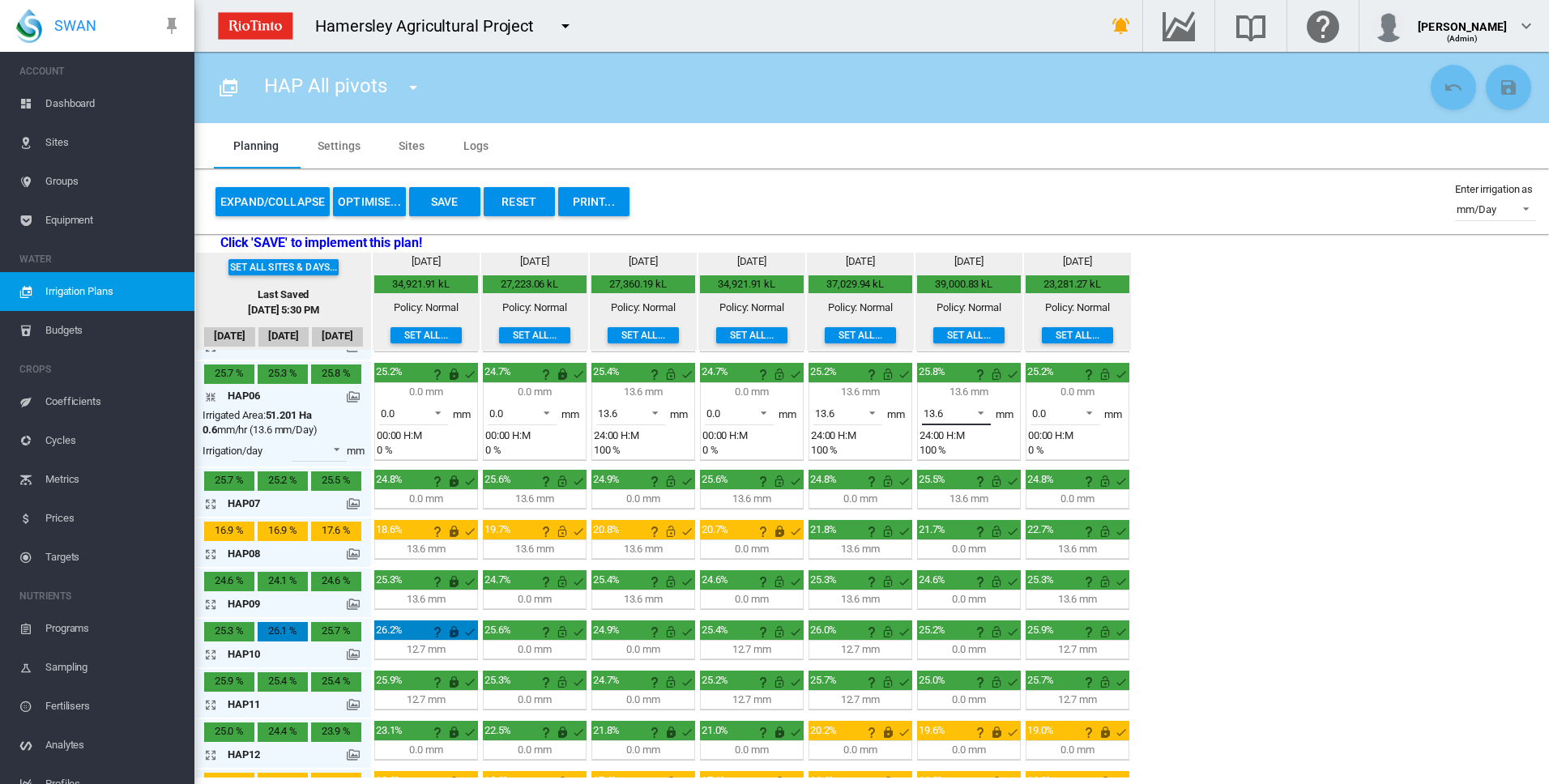
click at [984, 410] on span at bounding box center [976, 412] width 20 height 14
click at [975, 384] on md-option "0.0" at bounding box center [966, 374] width 110 height 39
click at [996, 376] on md-icon "This irrigation is unlocked and so can be amended by the optimiser. Click here …" at bounding box center [997, 374] width 20 height 20
click at [211, 396] on md-icon "icon-arrow-collapse" at bounding box center [214, 397] width 20 height 20
